Goal: Task Accomplishment & Management: Complete application form

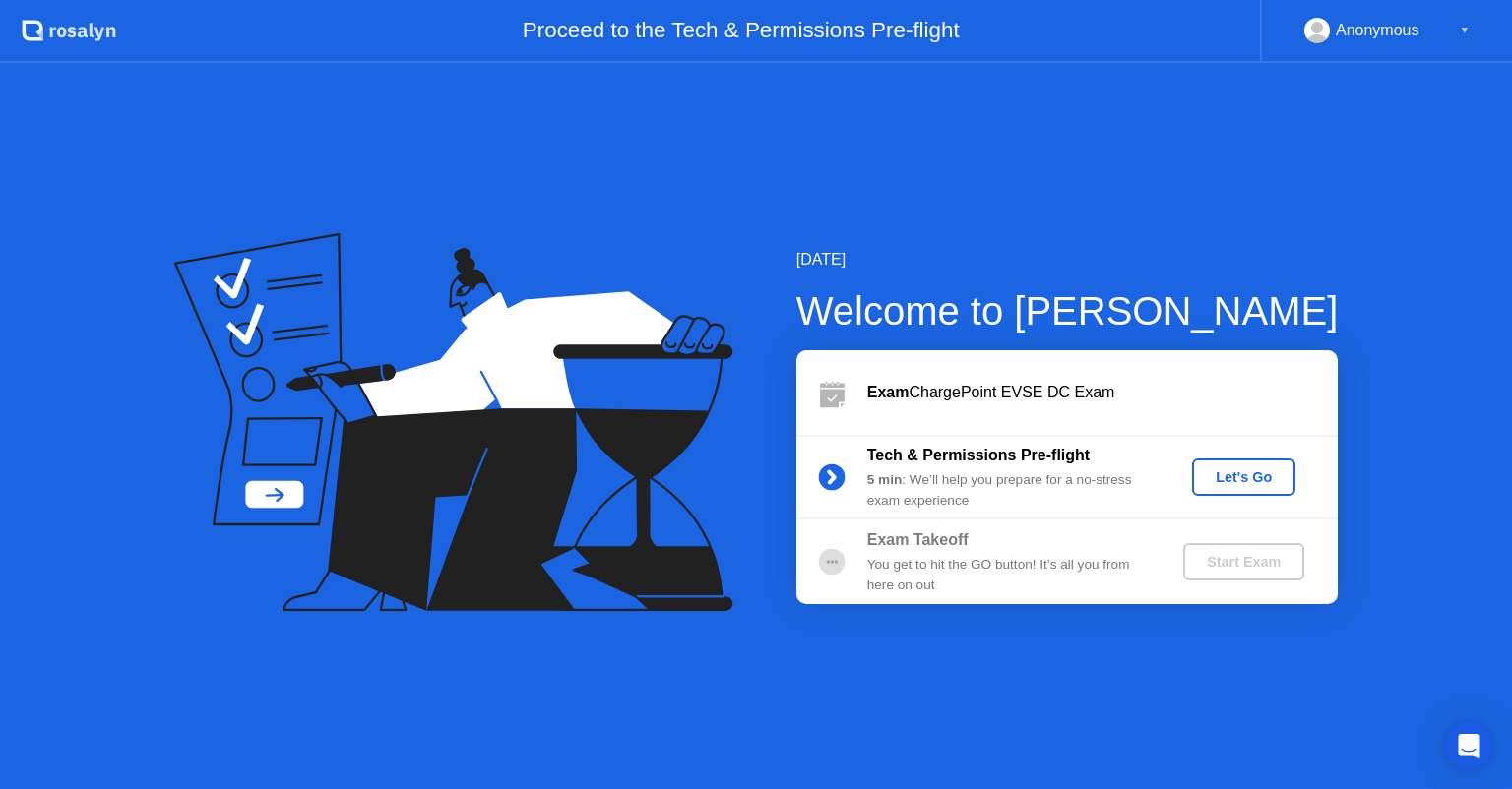
click at [1233, 469] on div "Let's Go" at bounding box center [1244, 477] width 88 height 16
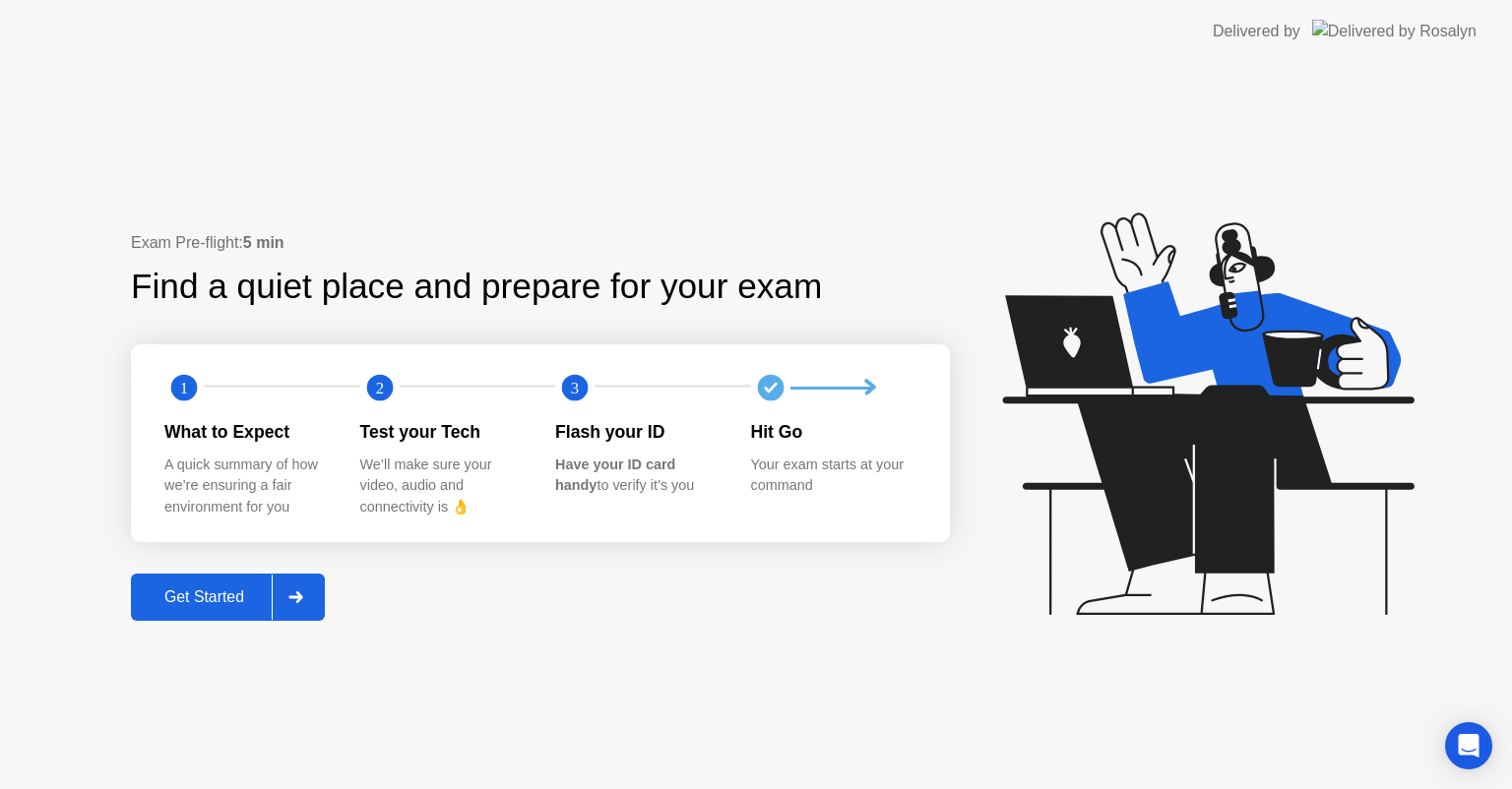
click at [258, 583] on button "Get Started" at bounding box center [228, 596] width 194 height 47
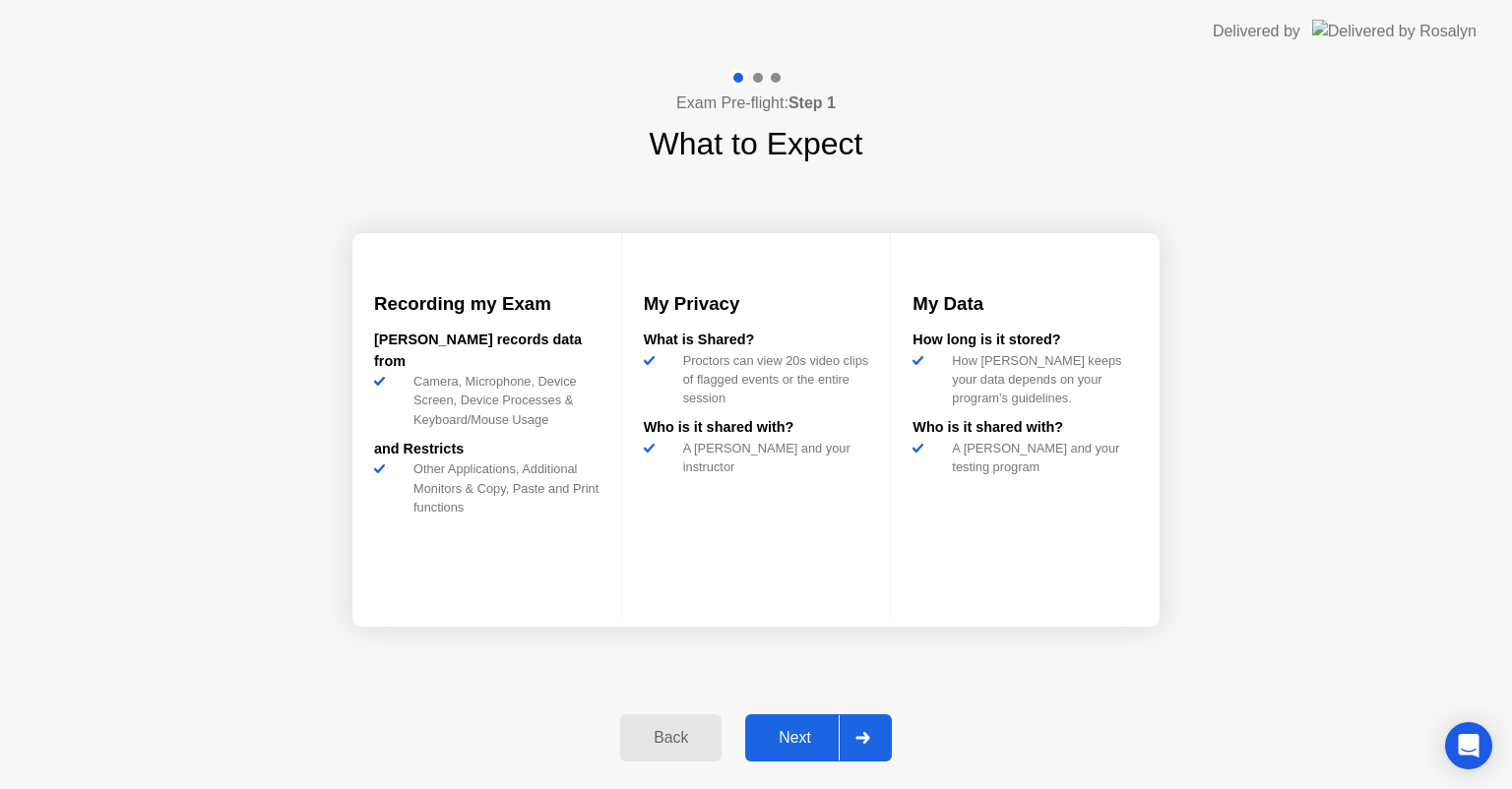
click at [786, 730] on div "Next" at bounding box center [794, 738] width 88 height 18
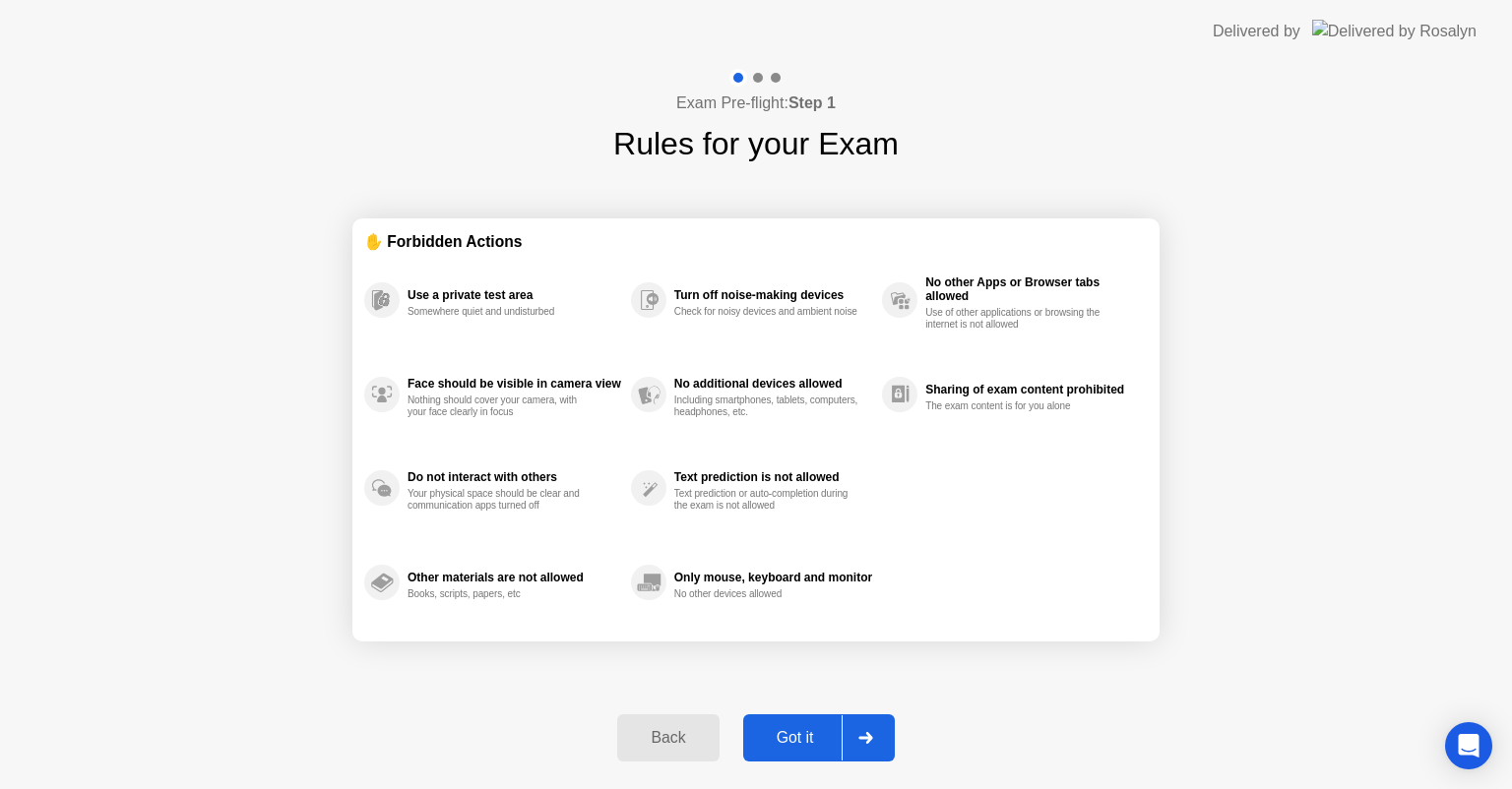
click at [786, 732] on div "Got it" at bounding box center [794, 738] width 93 height 18
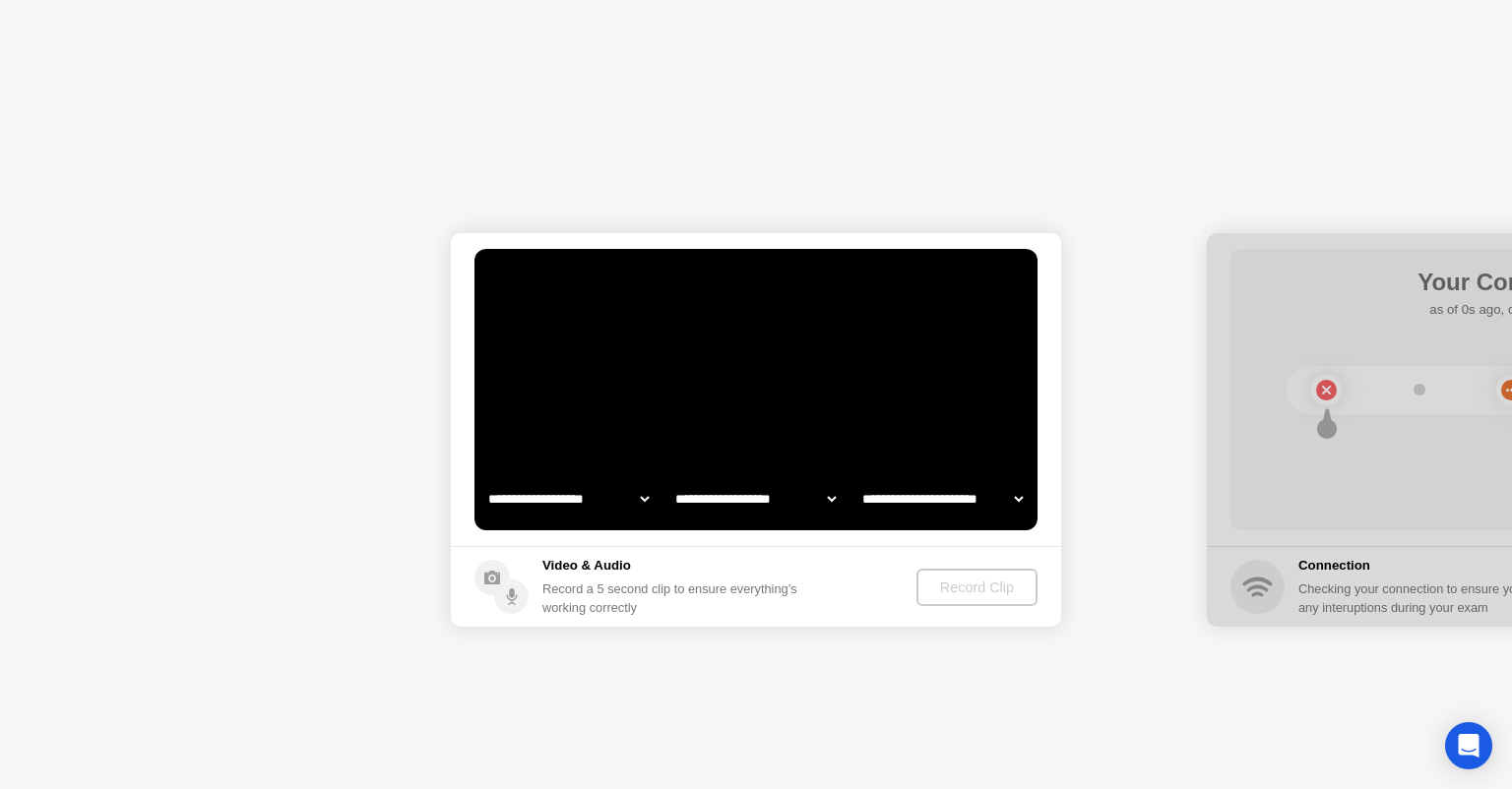
select select "**********"
select select "*******"
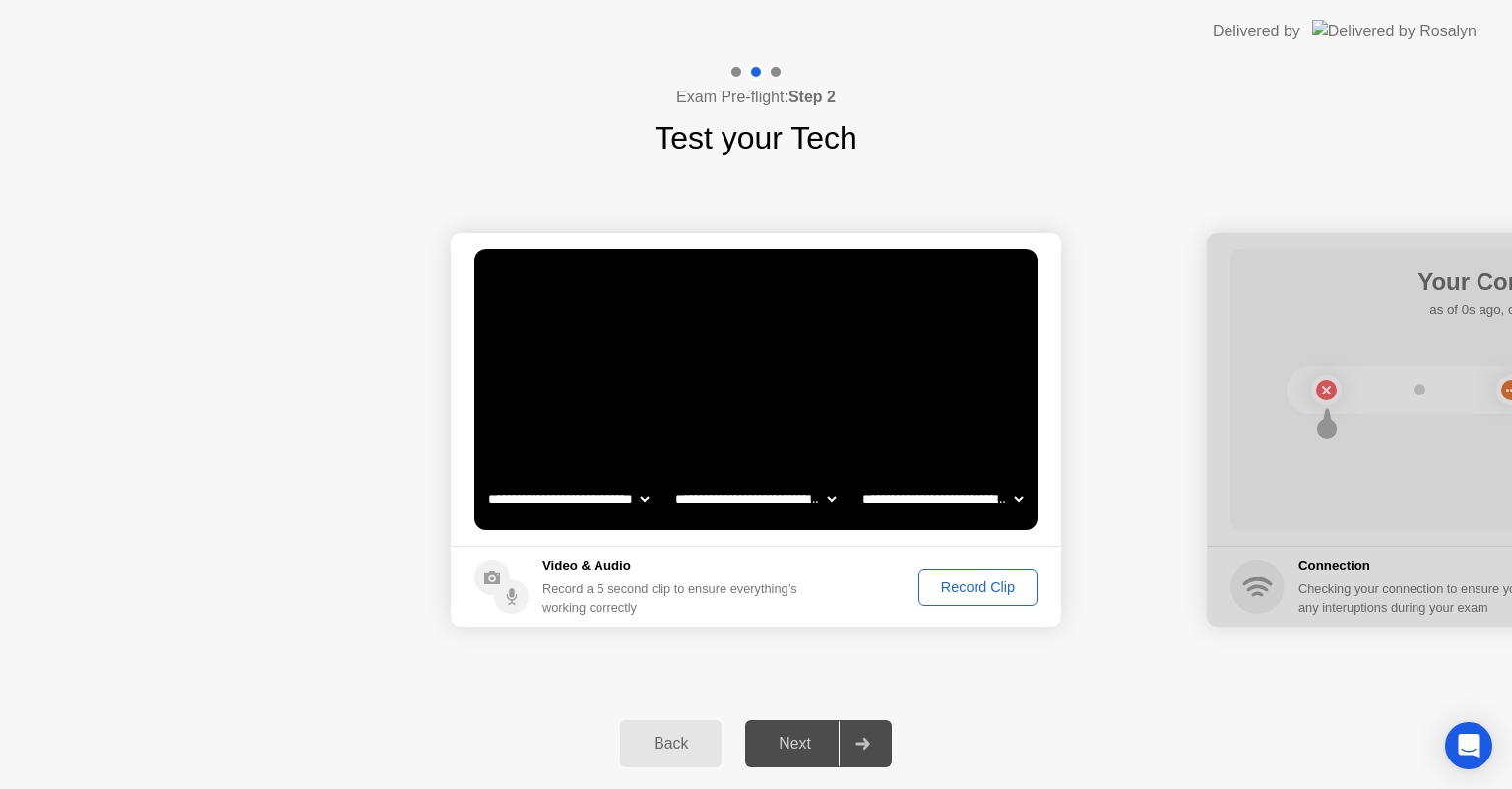
click at [943, 584] on div "Record Clip" at bounding box center [978, 588] width 106 height 16
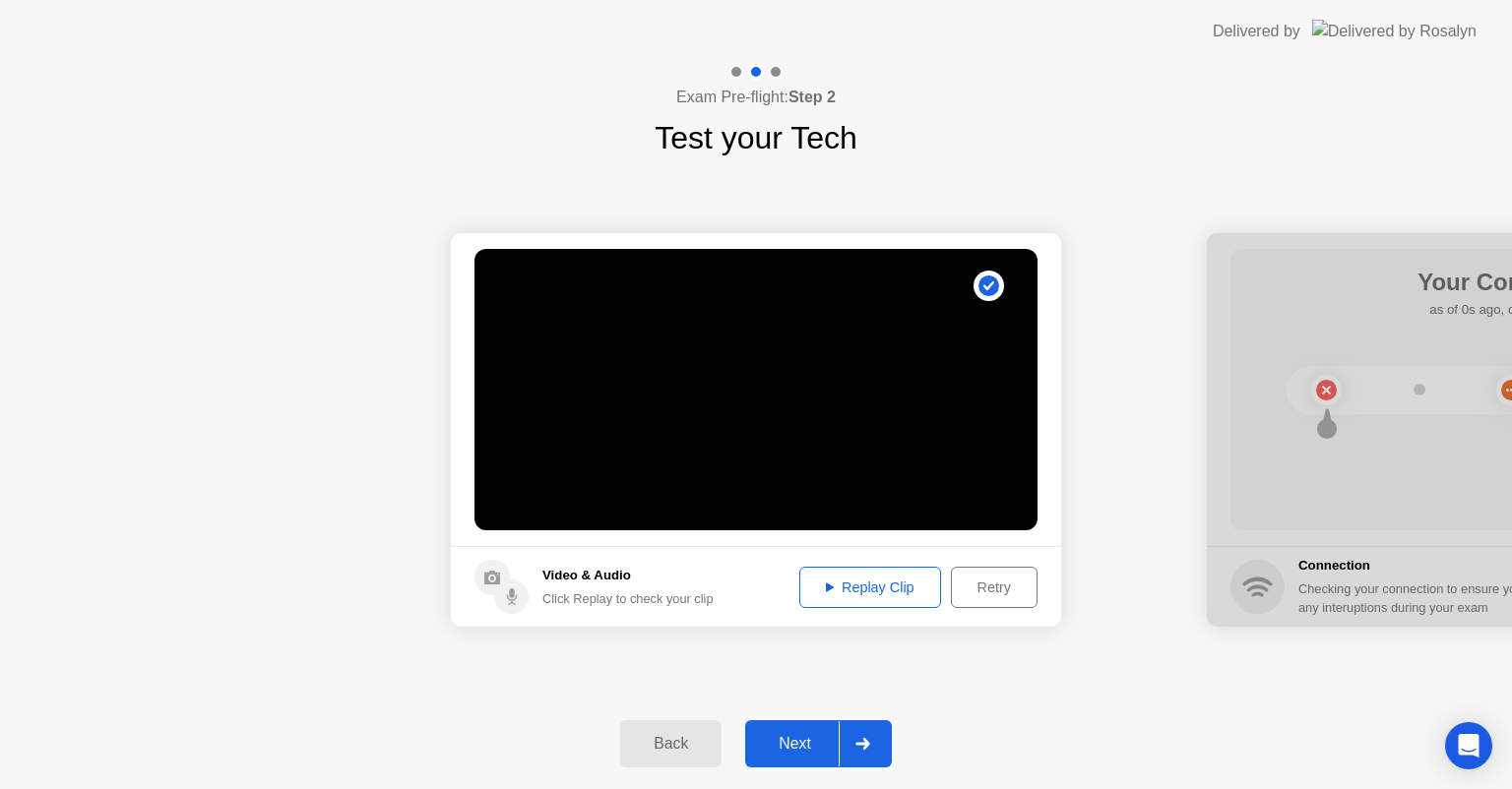
click at [886, 588] on div "Replay Clip" at bounding box center [870, 588] width 128 height 16
click at [787, 725] on button "Next" at bounding box center [818, 743] width 147 height 47
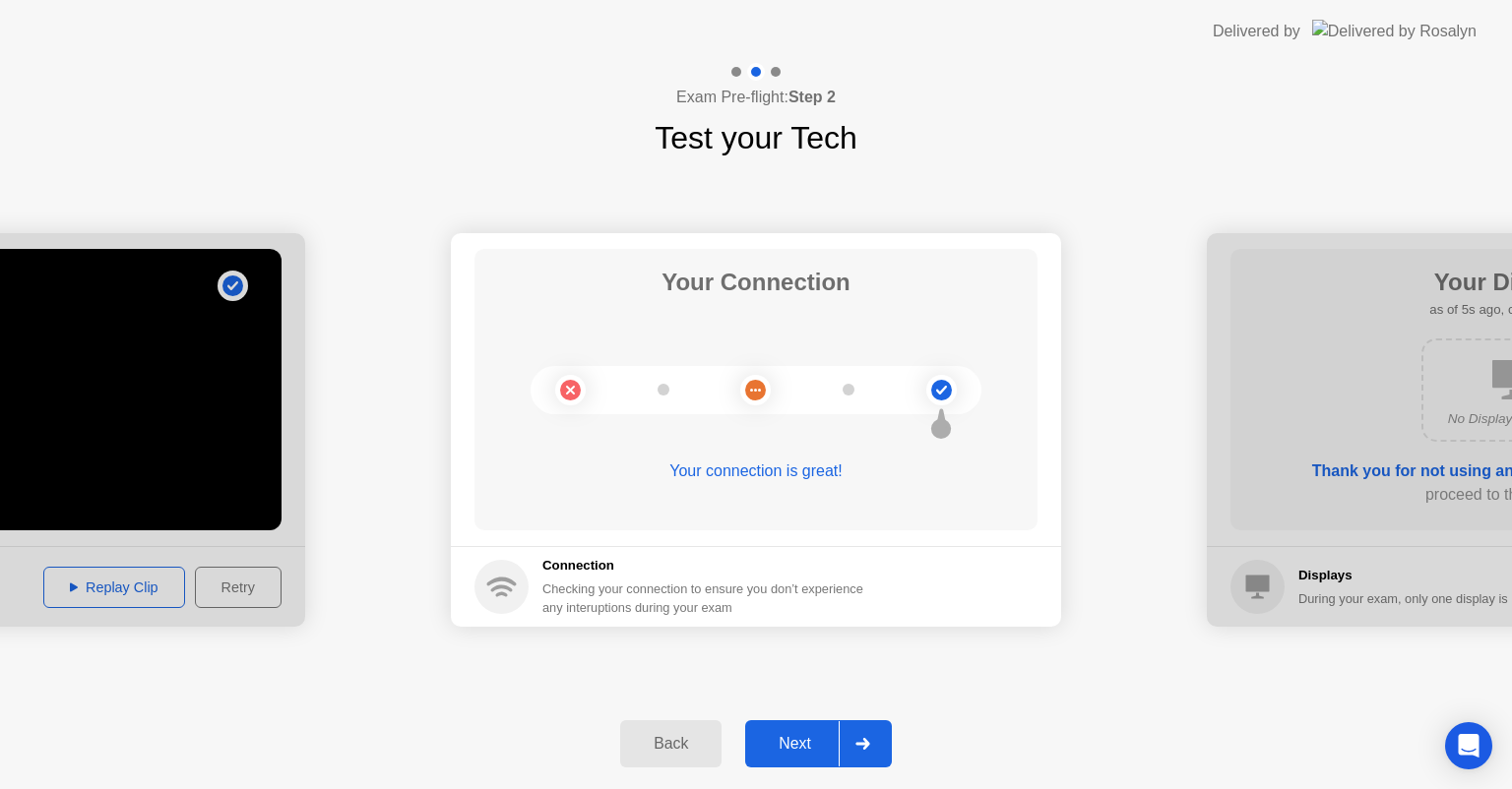
click at [795, 735] on div "Next" at bounding box center [794, 744] width 88 height 18
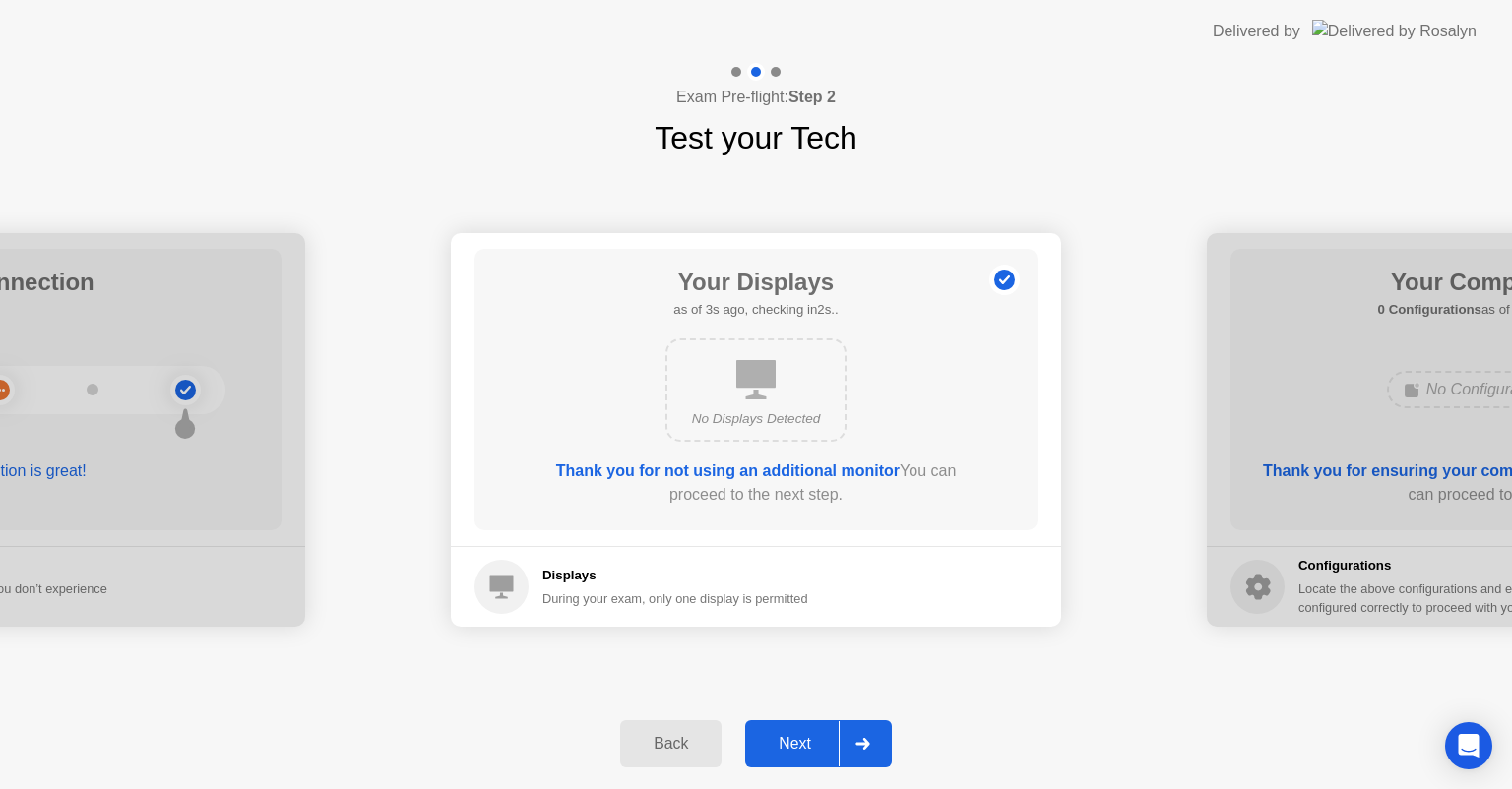
click at [795, 735] on div "Next" at bounding box center [794, 744] width 88 height 18
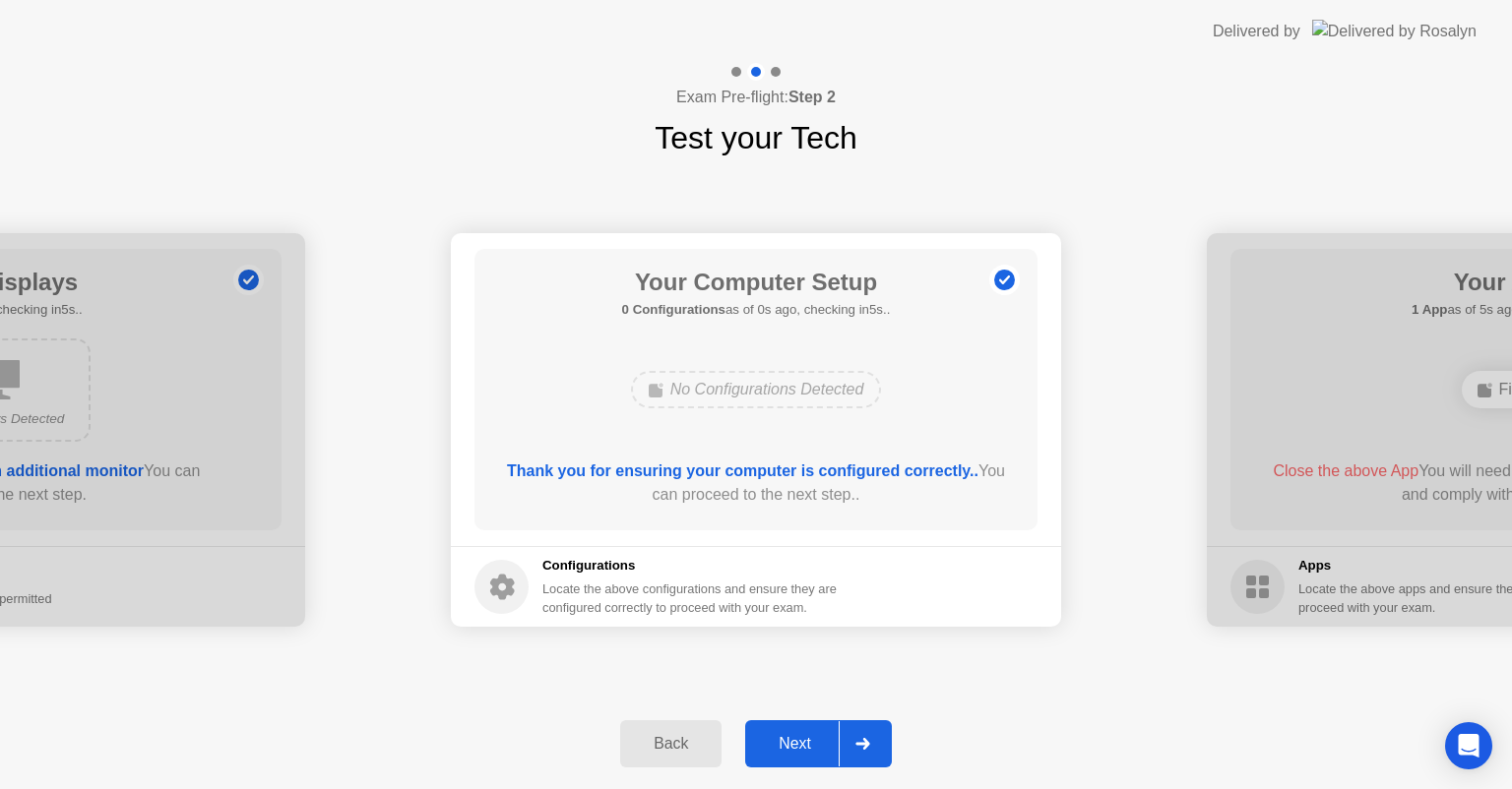
click at [795, 735] on div "Next" at bounding box center [794, 744] width 88 height 18
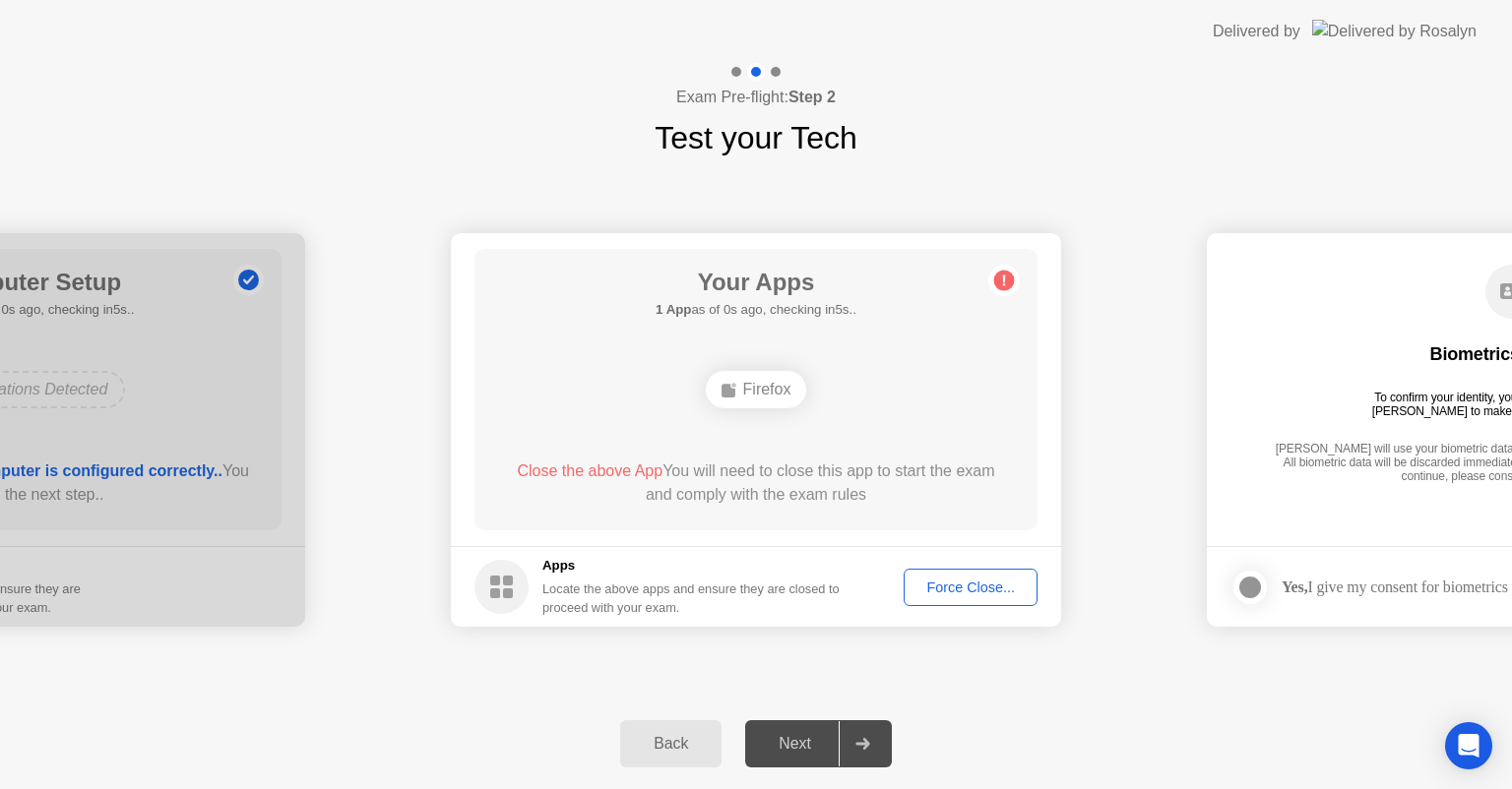
click at [936, 583] on div "Force Close..." at bounding box center [970, 588] width 120 height 16
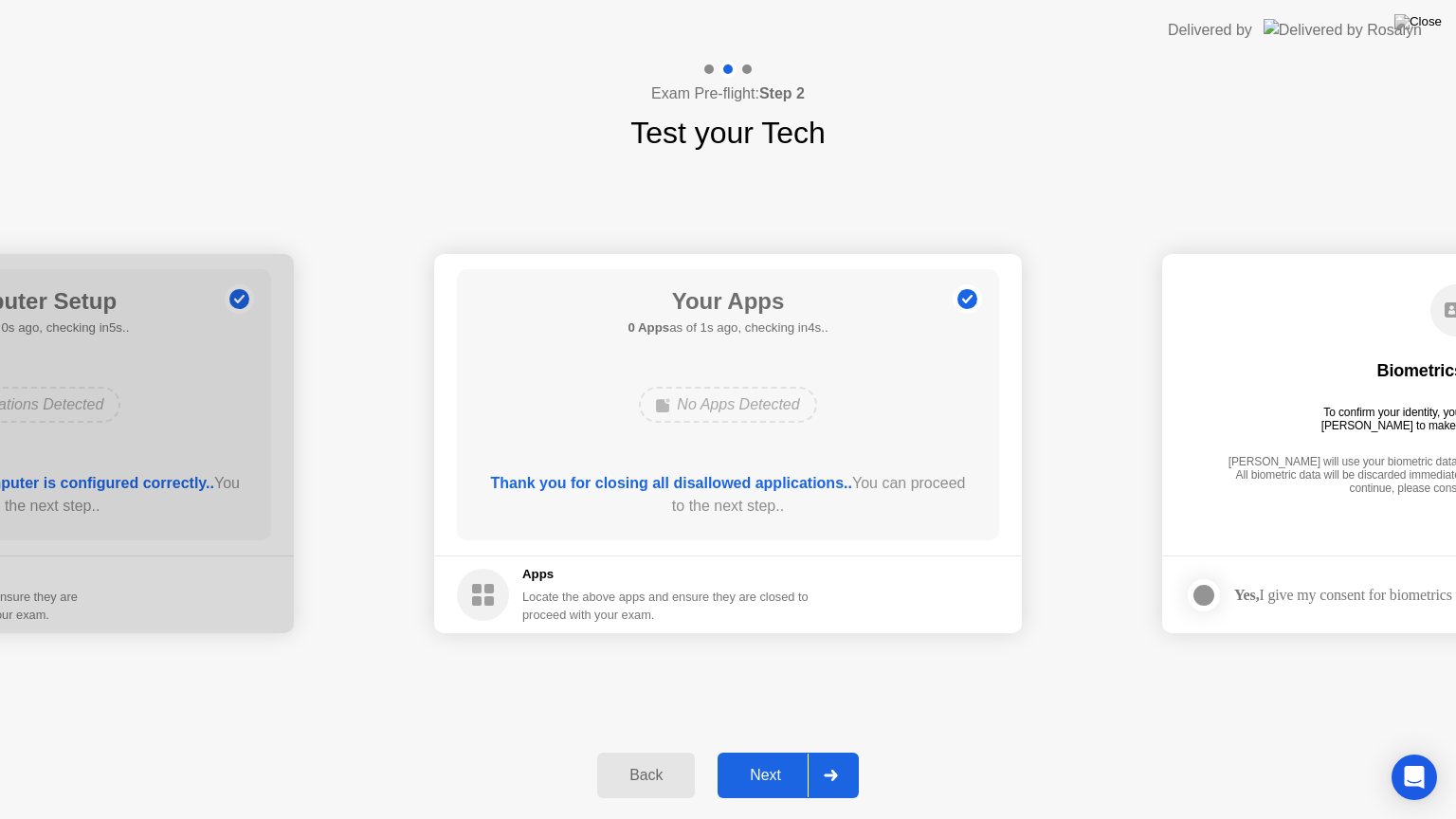
click at [766, 759] on div "Next" at bounding box center [765, 776] width 85 height 17
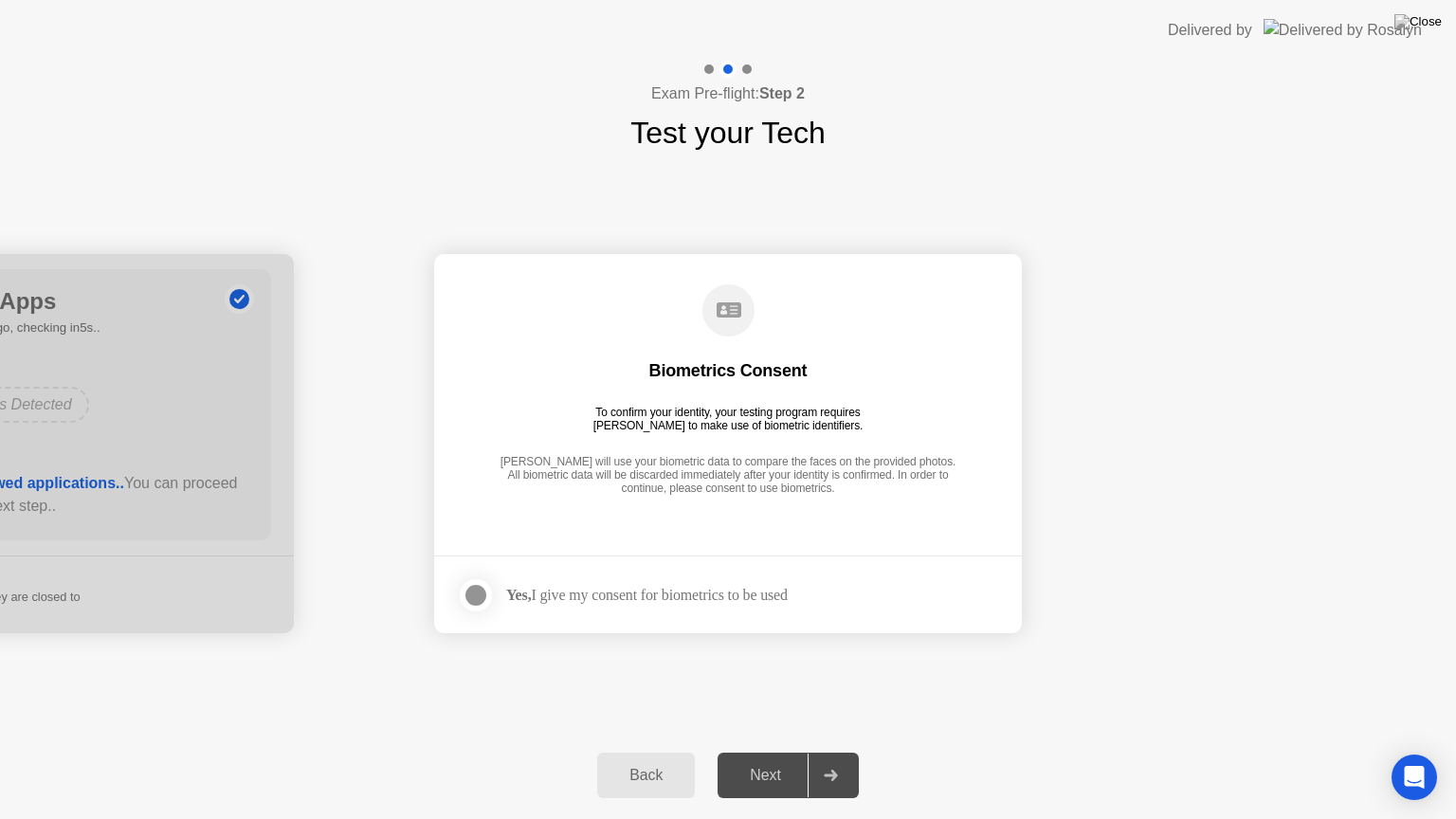
click at [468, 591] on div at bounding box center [476, 595] width 23 height 23
click at [748, 757] on button "Next" at bounding box center [788, 775] width 141 height 45
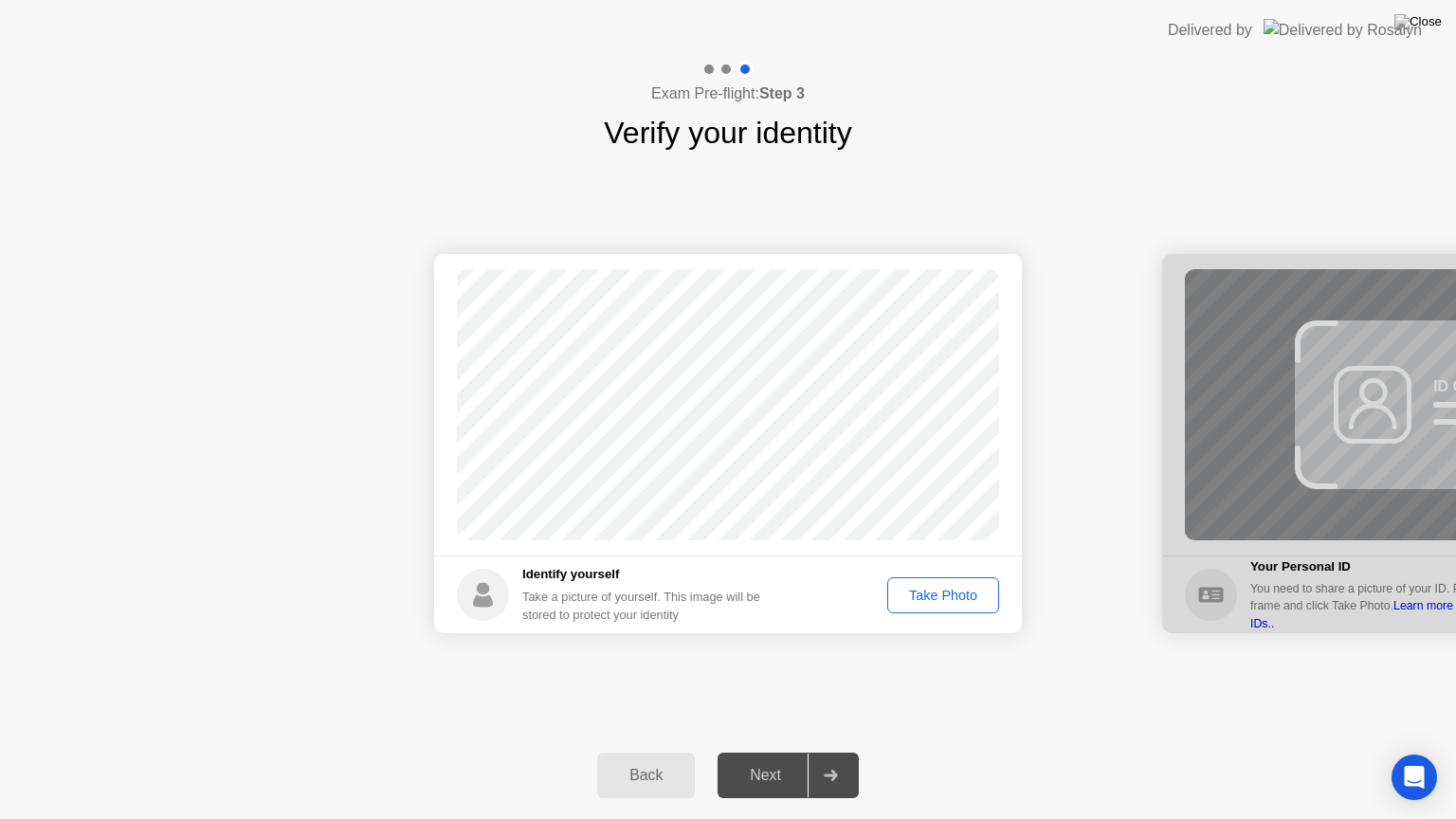
click at [922, 595] on div "Take Photo" at bounding box center [943, 595] width 99 height 15
click at [777, 759] on div "Next" at bounding box center [765, 776] width 85 height 17
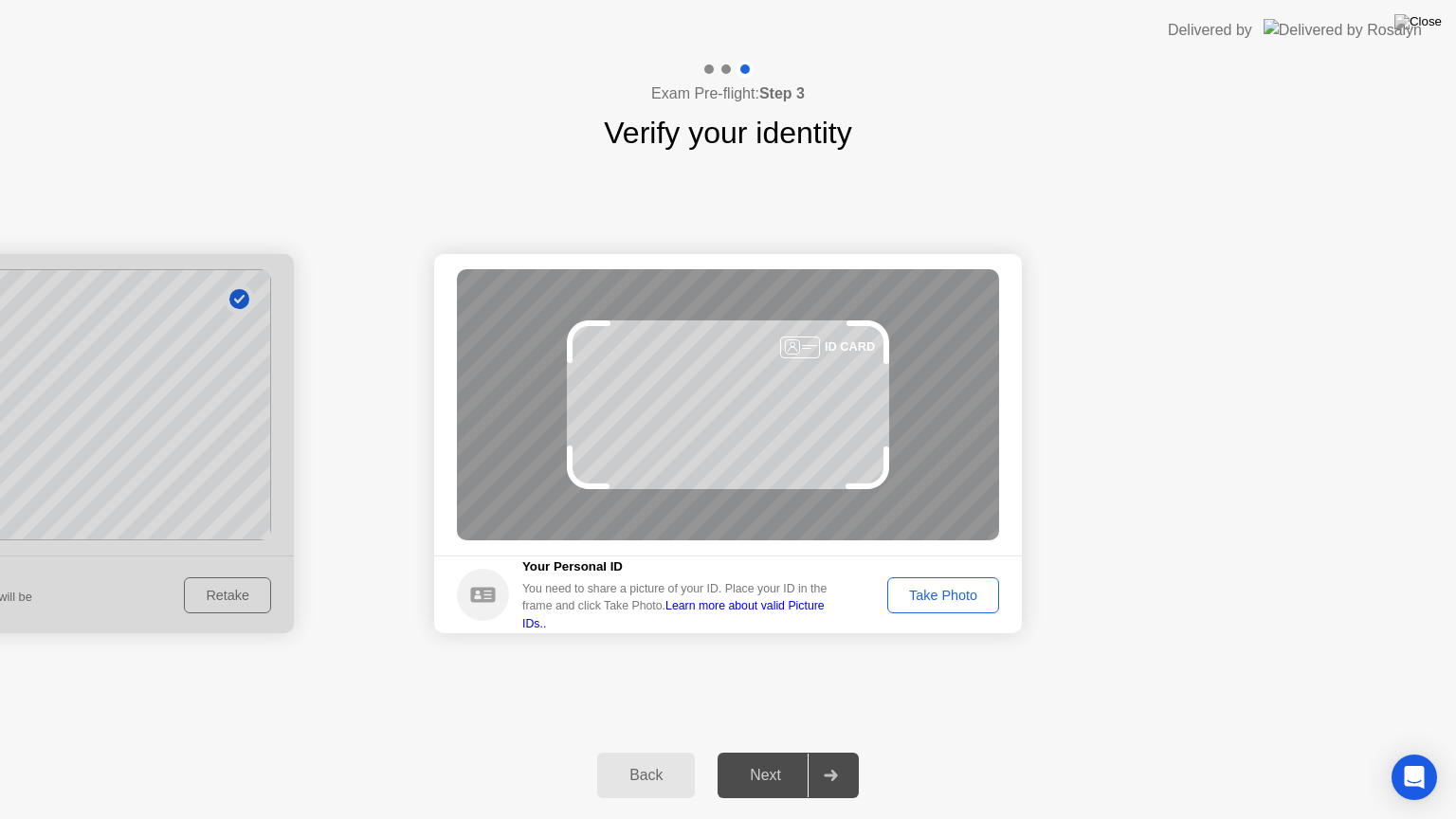
click at [914, 590] on div "Take Photo" at bounding box center [943, 595] width 99 height 15
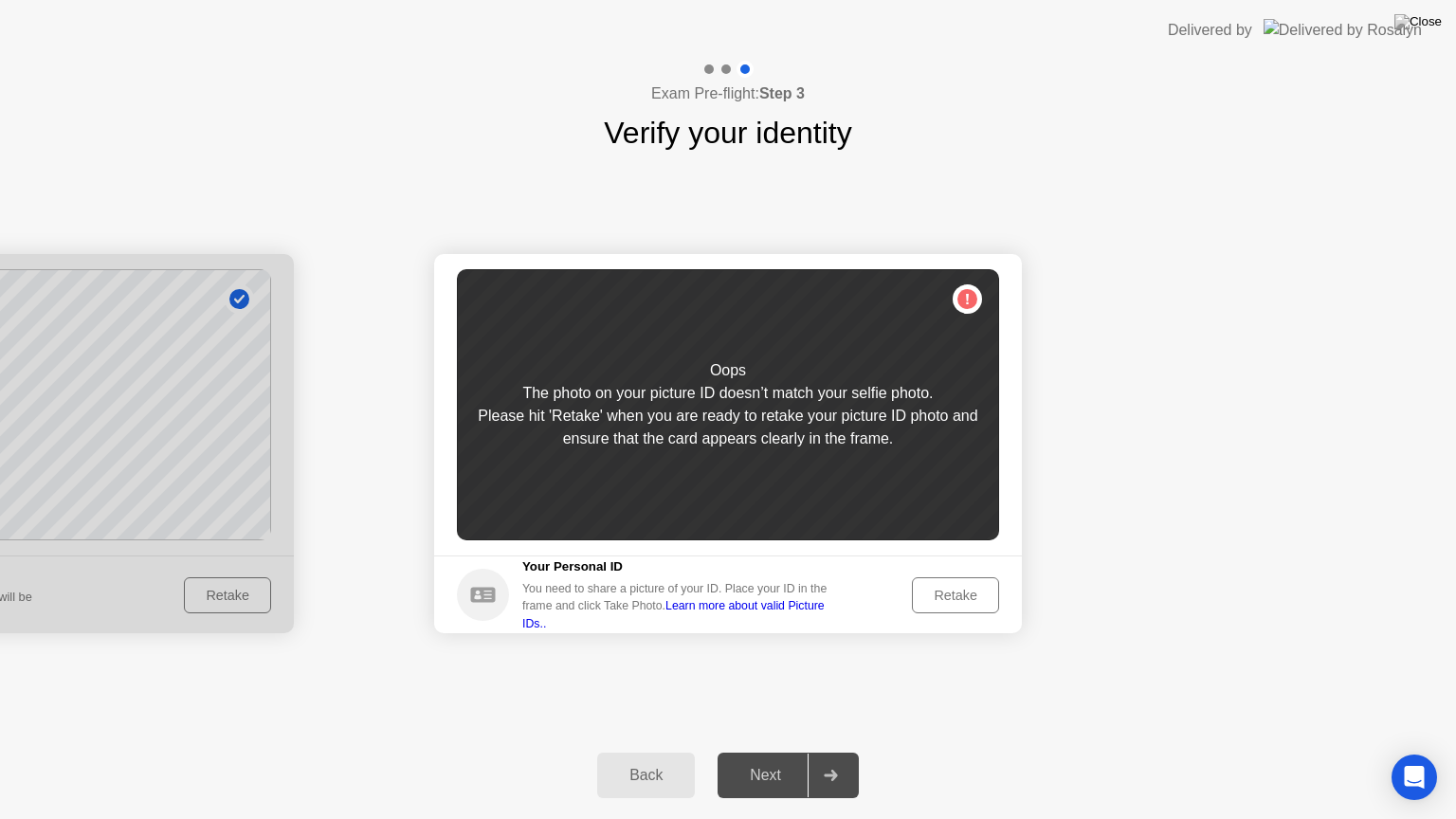
click at [926, 594] on div "Retake" at bounding box center [955, 595] width 74 height 15
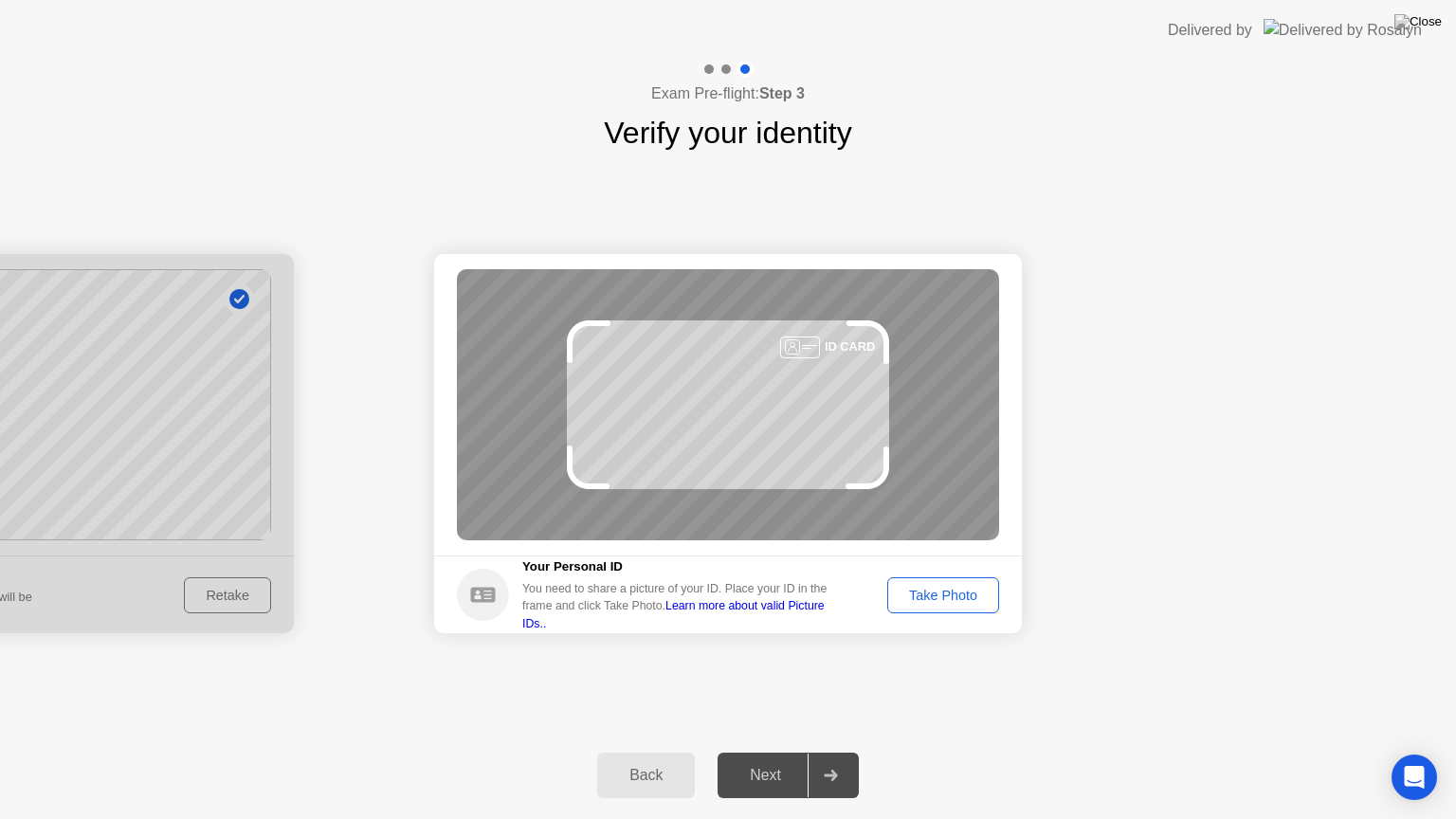
click at [926, 594] on div "Take Photo" at bounding box center [943, 595] width 99 height 15
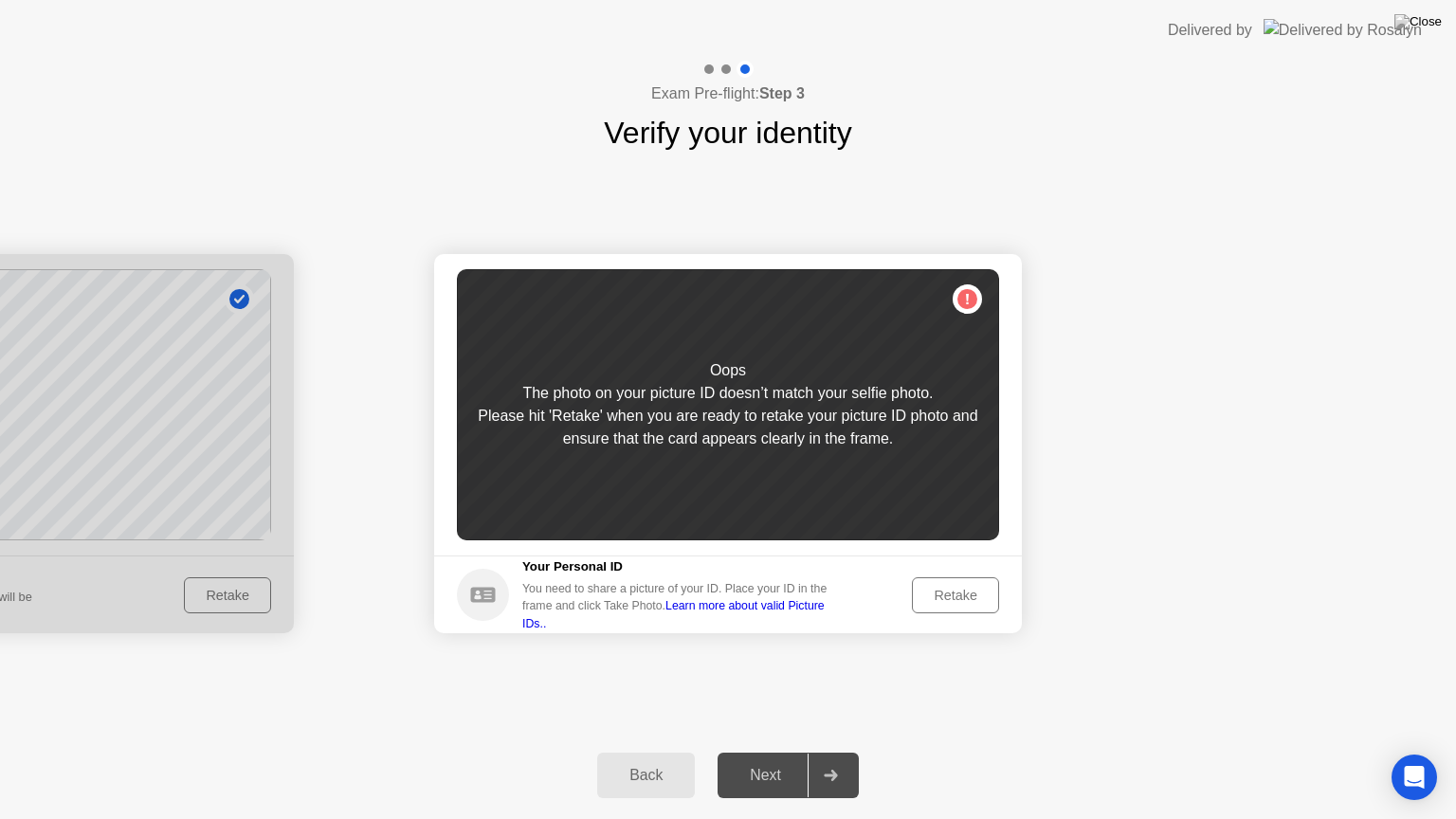
click at [926, 594] on div "Retake" at bounding box center [955, 595] width 74 height 15
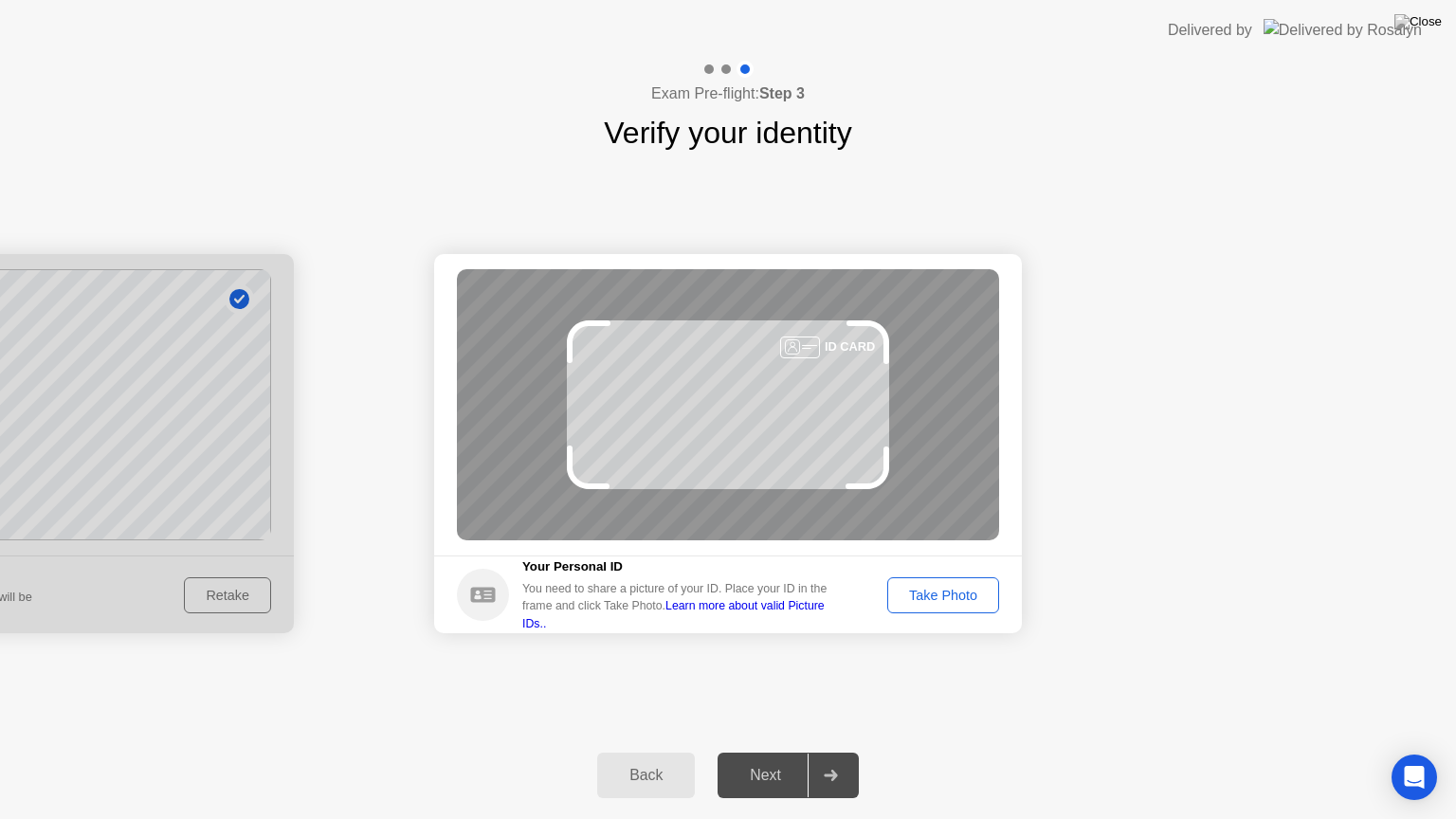
click at [926, 594] on div "Take Photo" at bounding box center [943, 595] width 99 height 15
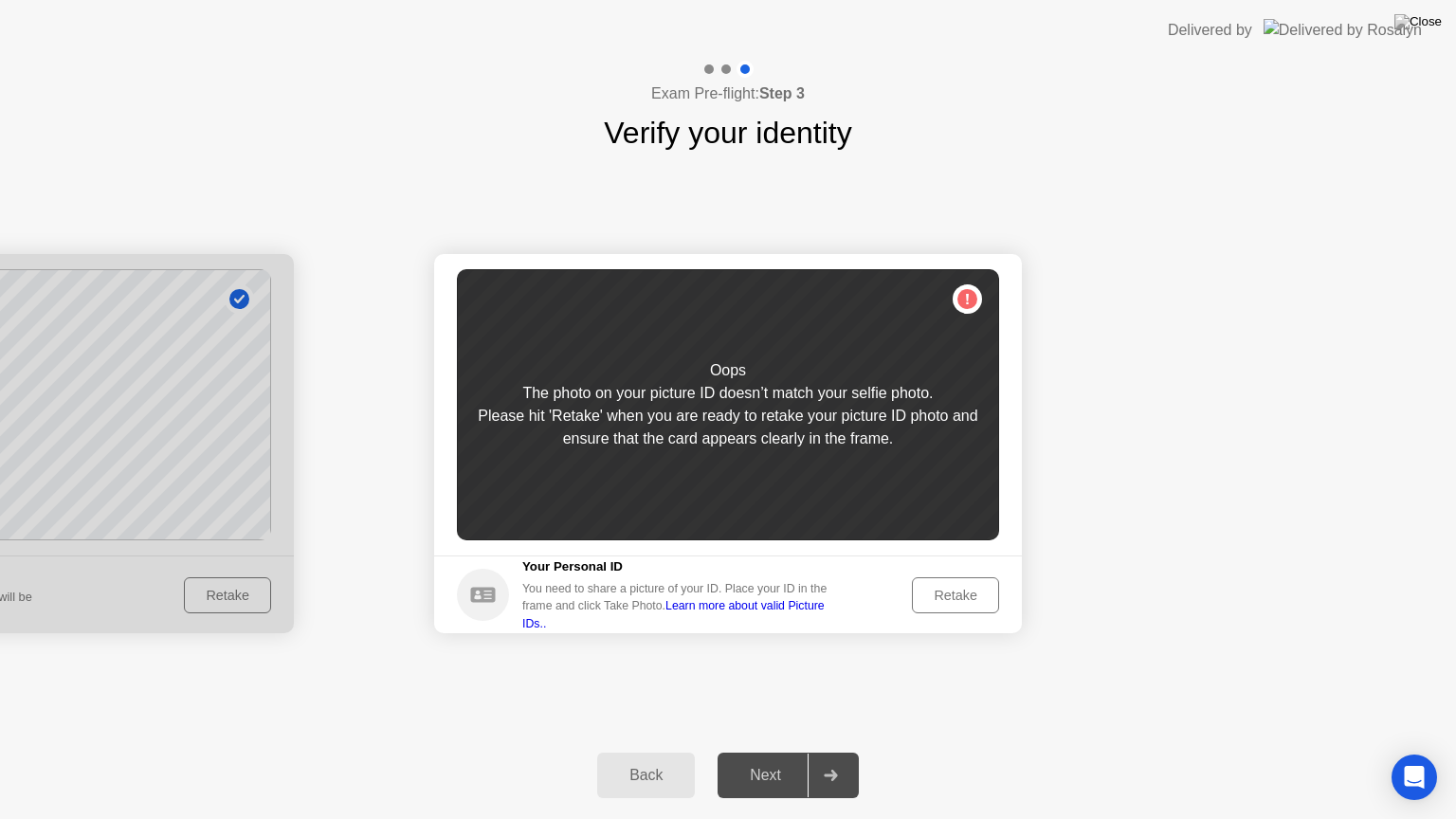
click at [926, 594] on div "Retake" at bounding box center [955, 595] width 74 height 15
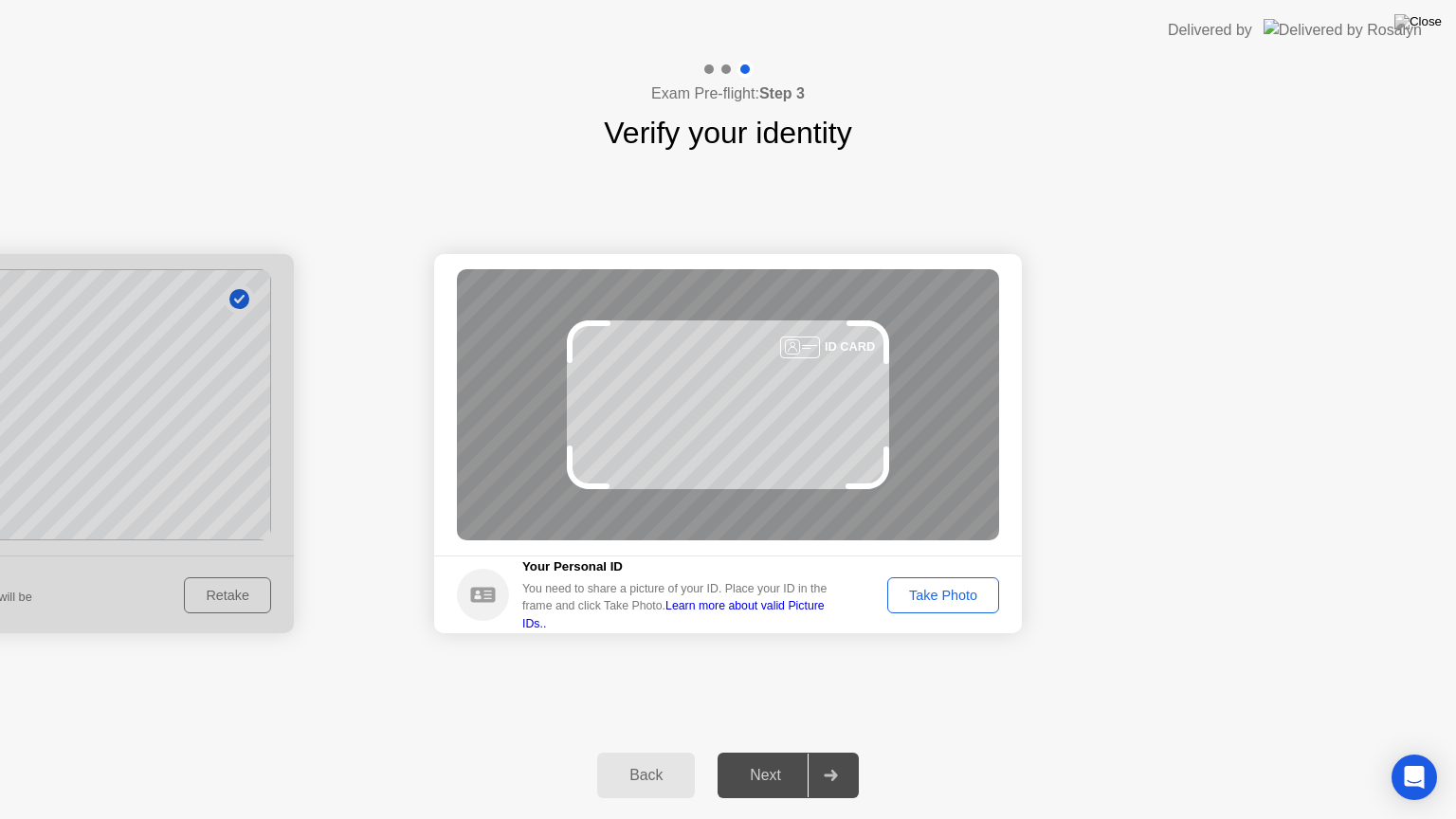
click at [926, 594] on div "Take Photo" at bounding box center [943, 595] width 99 height 15
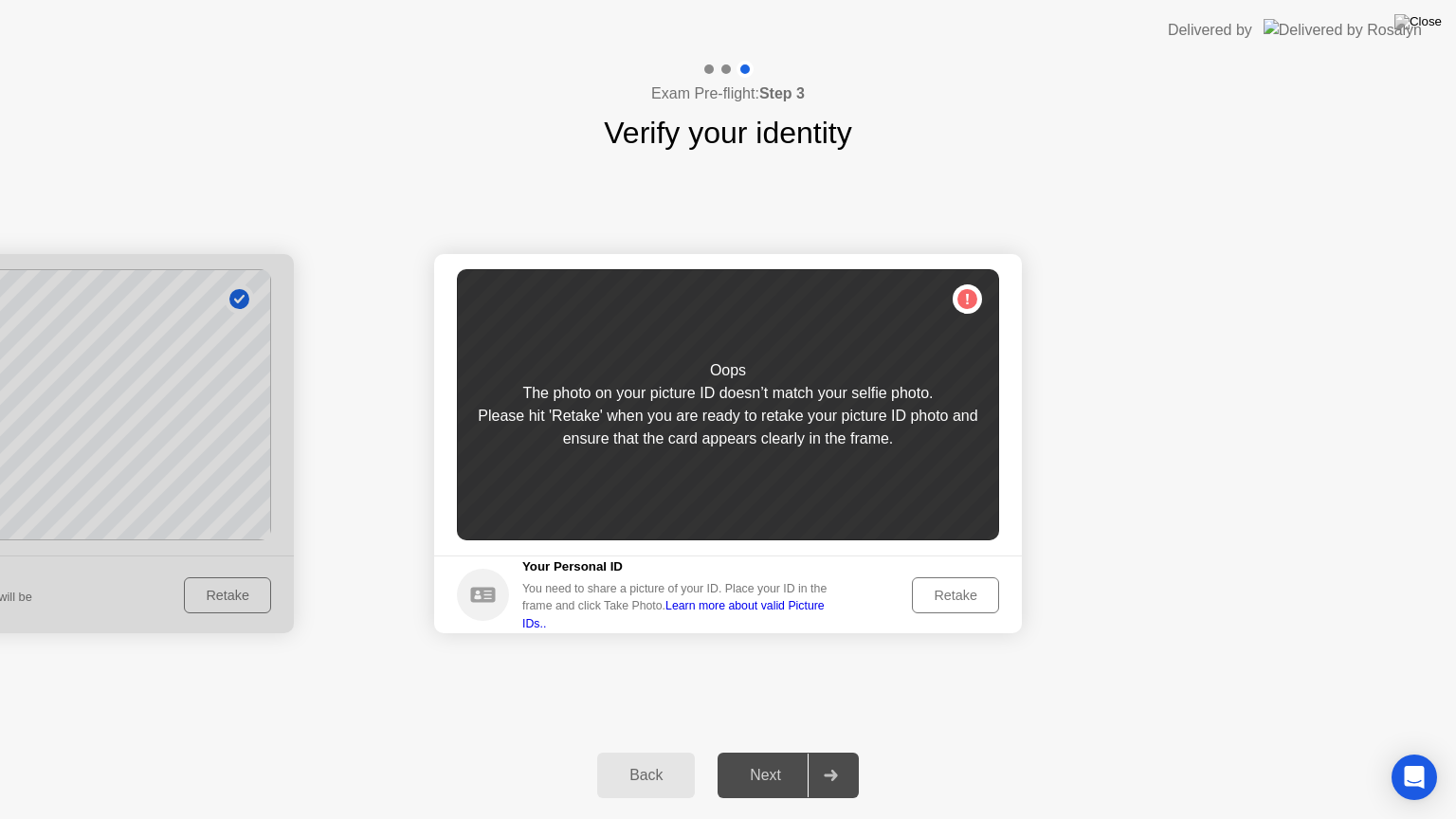
click at [926, 594] on div "Retake" at bounding box center [955, 595] width 74 height 15
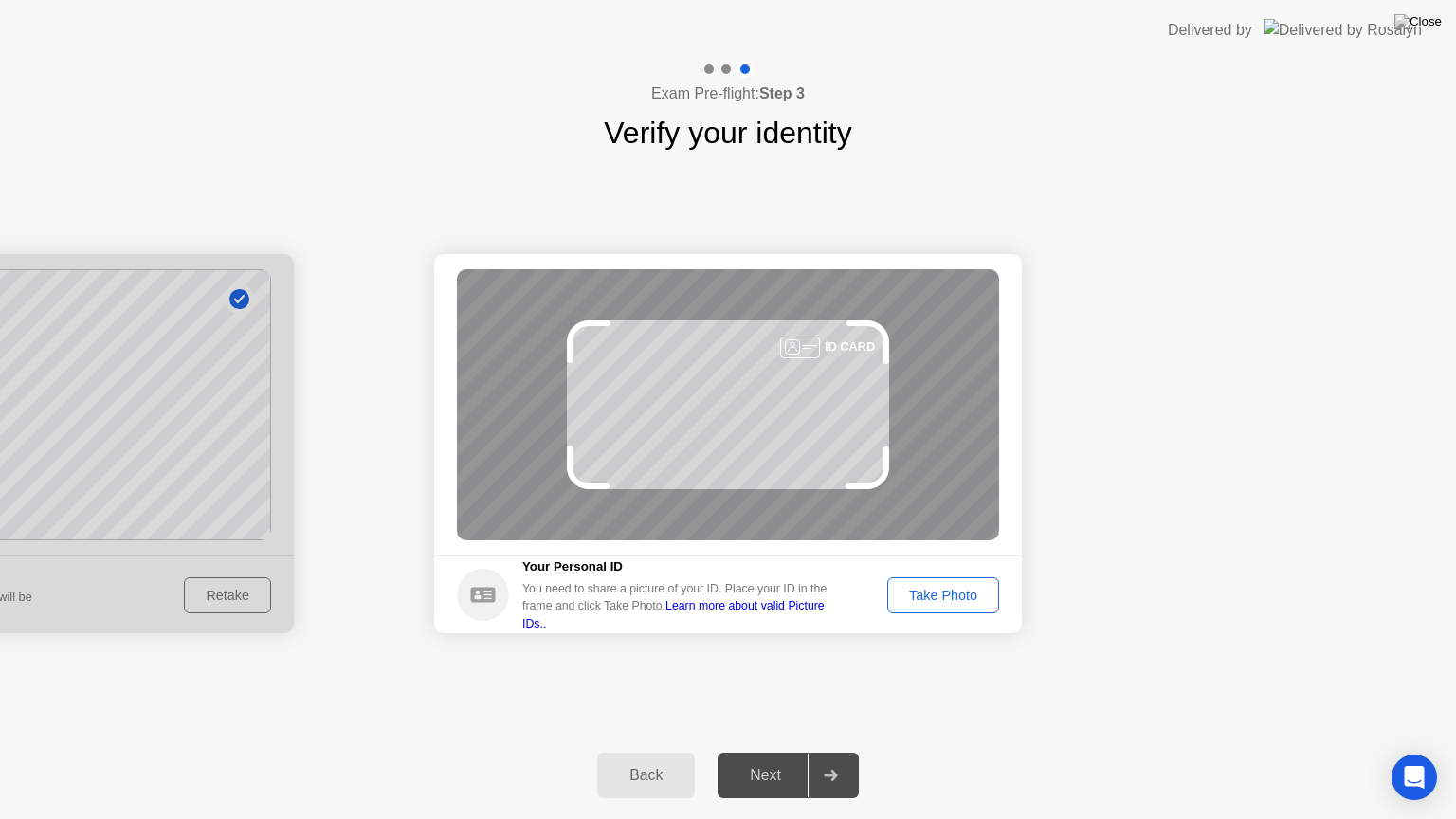
click at [926, 594] on div "Take Photo" at bounding box center [943, 595] width 99 height 15
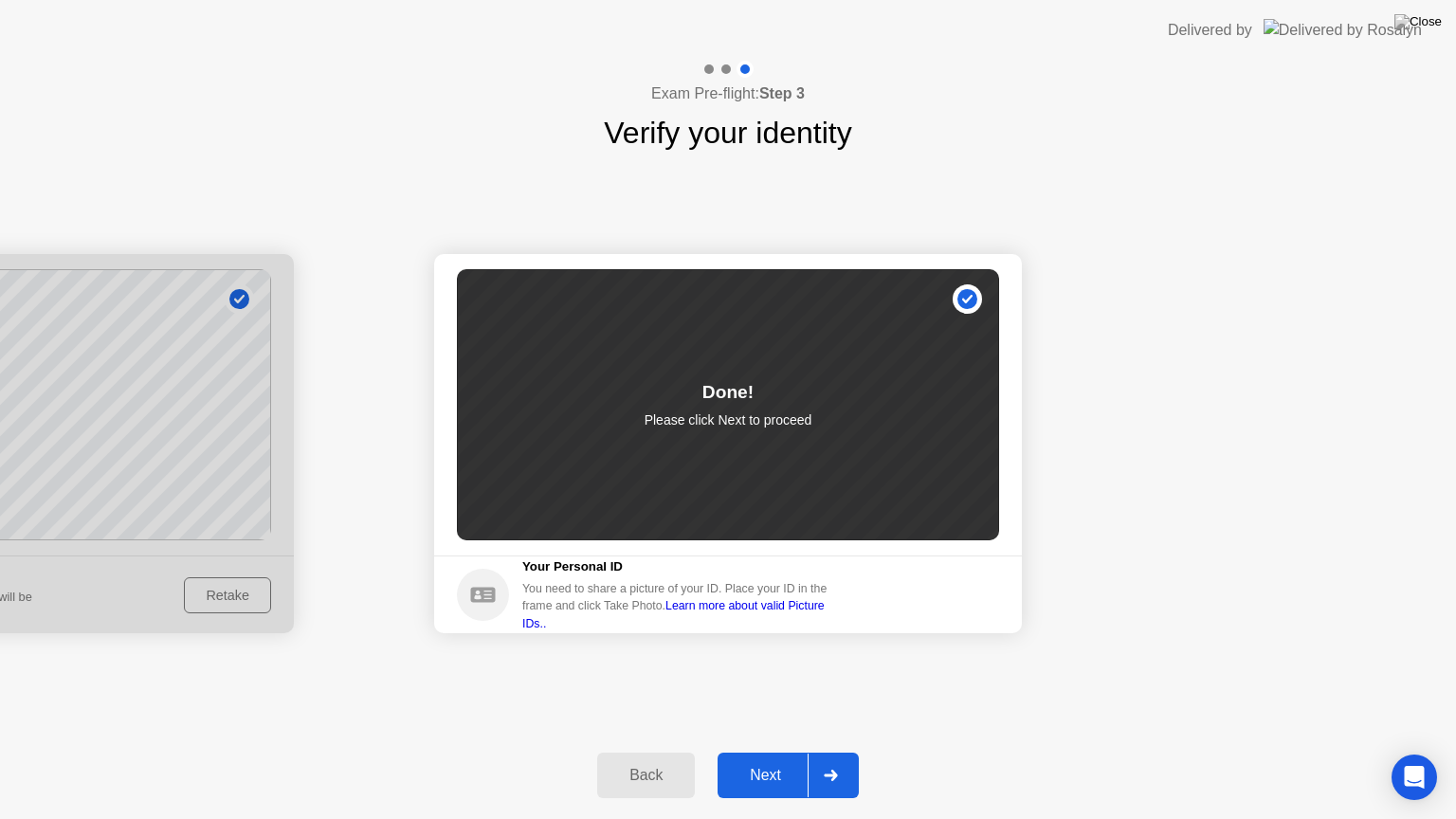
click at [785, 759] on button "Next" at bounding box center [788, 775] width 141 height 45
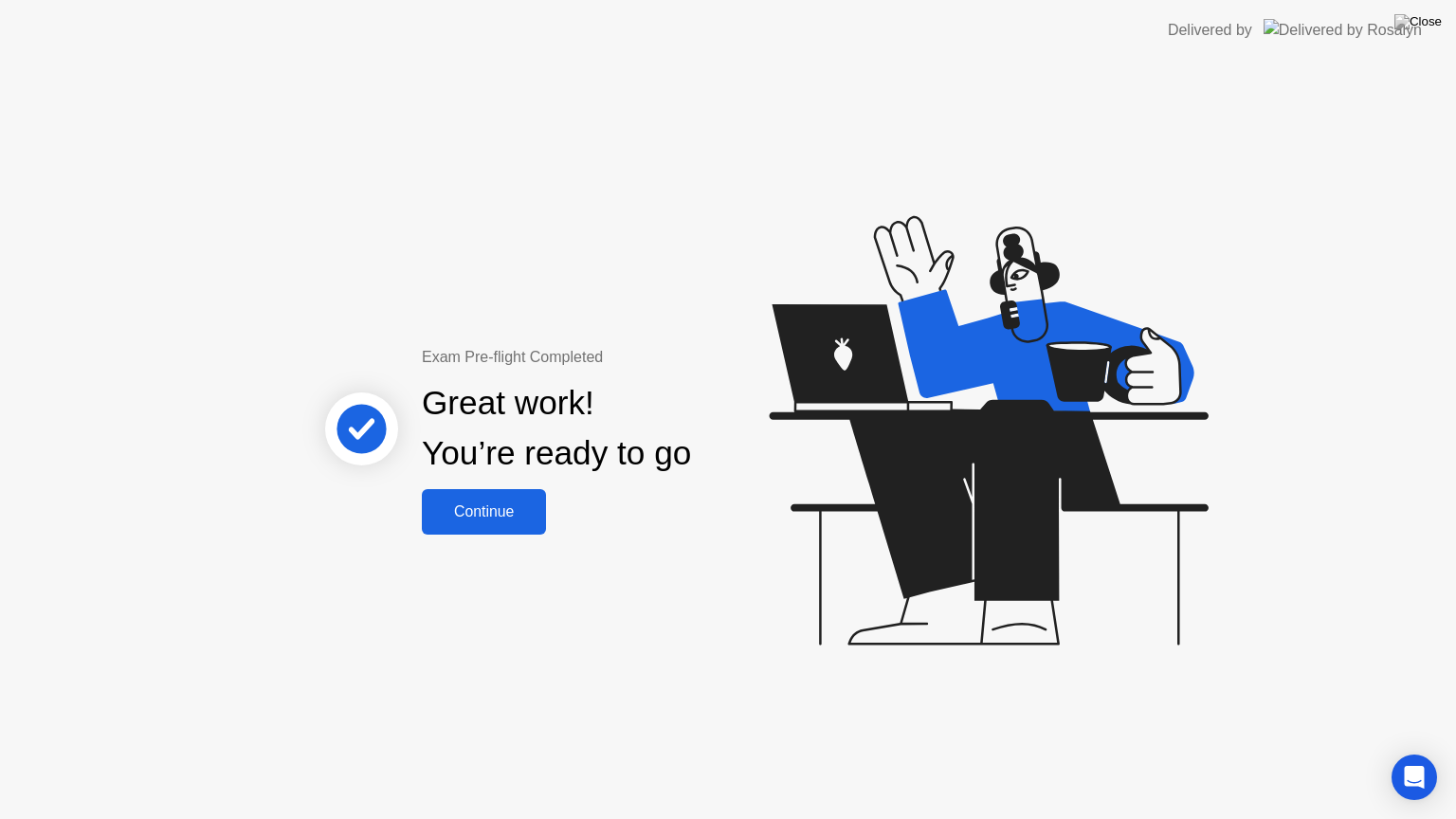
click at [485, 504] on div "Continue" at bounding box center [483, 512] width 112 height 17
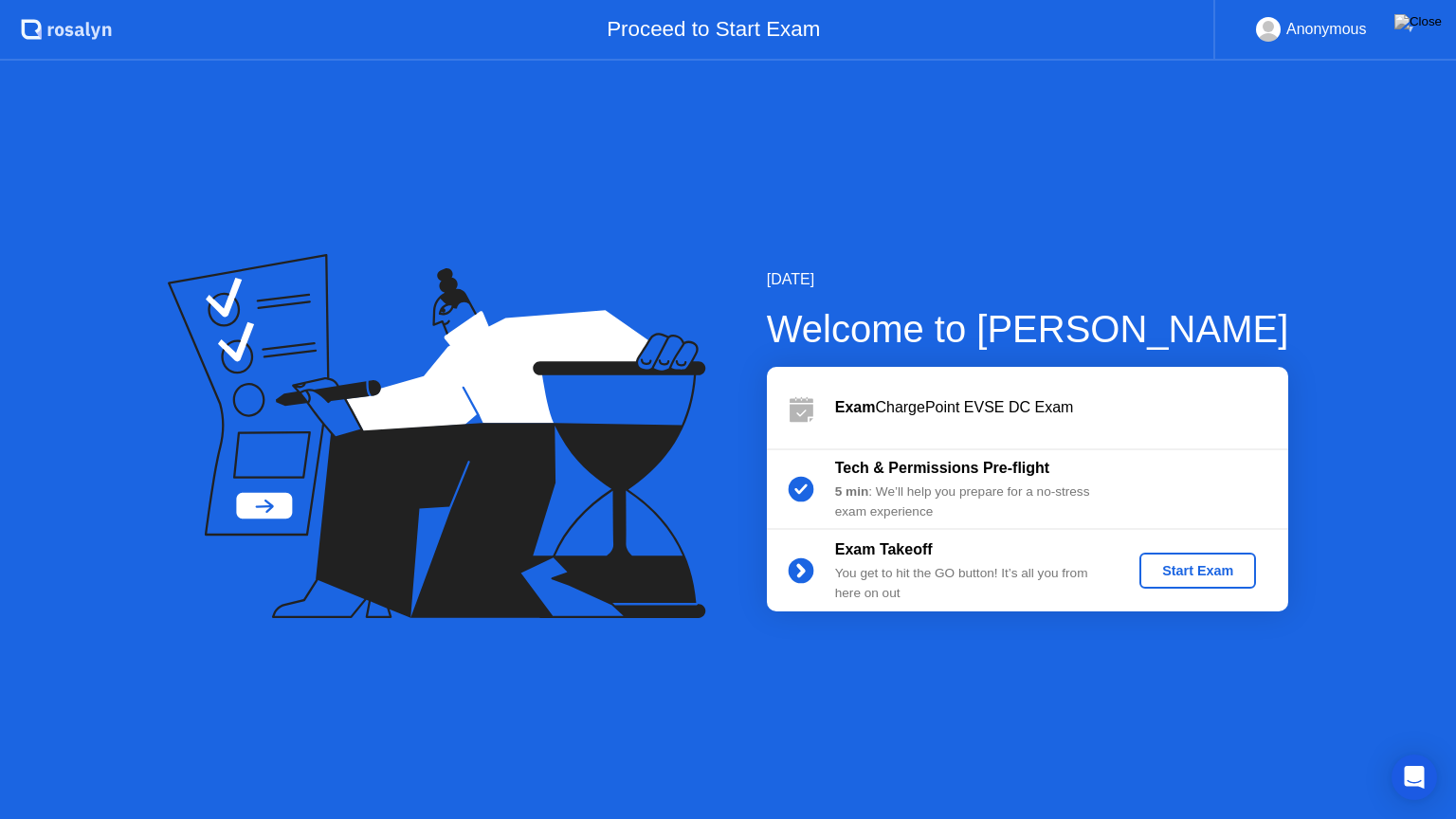
click at [1192, 569] on div "Start Exam" at bounding box center [1197, 571] width 102 height 15
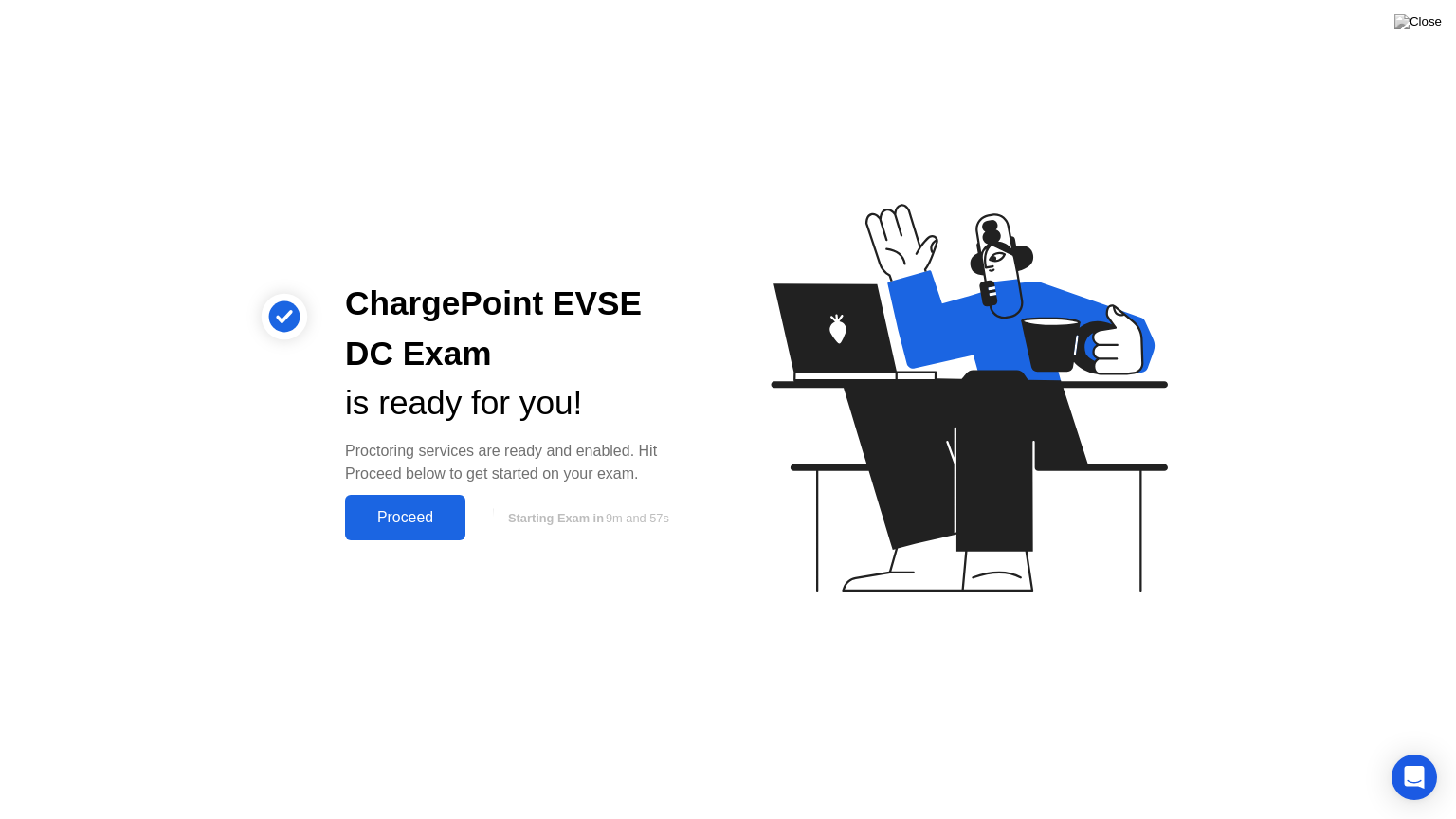
click at [421, 526] on div "Proceed" at bounding box center [405, 518] width 109 height 17
